Goal: Subscribe to service/newsletter

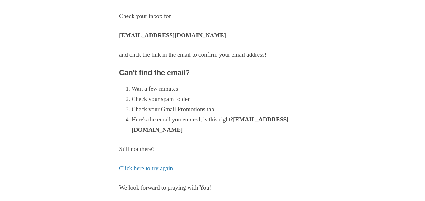
scroll to position [62, 0]
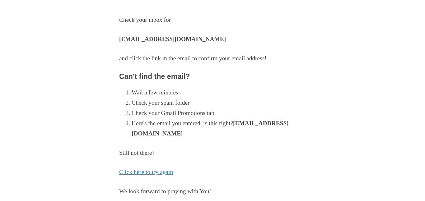
click at [150, 177] on p "Click here to try again" at bounding box center [212, 172] width 187 height 10
click at [151, 173] on link "Click here to try again" at bounding box center [146, 172] width 54 height 7
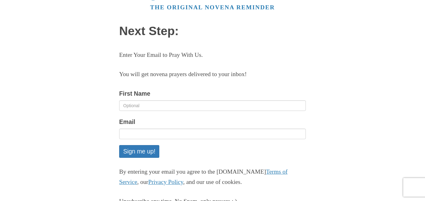
scroll to position [27, 0]
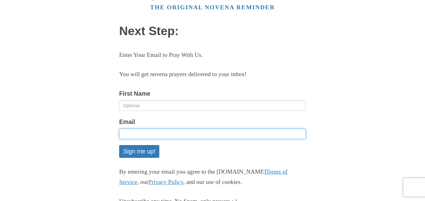
click at [172, 134] on input "Email" at bounding box center [212, 134] width 187 height 11
type input "[EMAIL_ADDRESS][DOMAIN_NAME]"
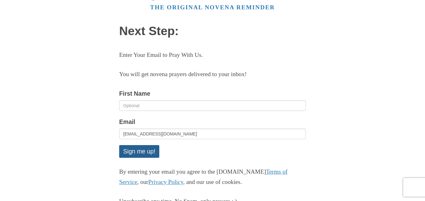
click at [151, 151] on button "Sign me up!" at bounding box center [139, 151] width 40 height 13
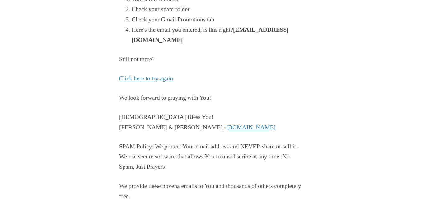
scroll to position [178, 0]
